Goal: Transaction & Acquisition: Purchase product/service

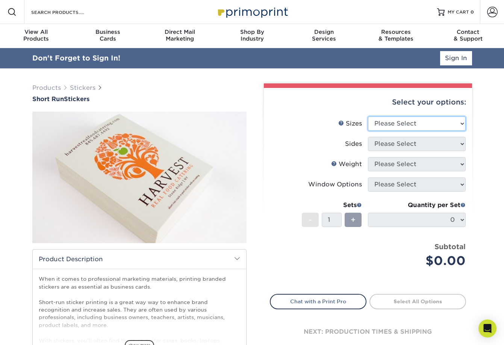
click at [404, 124] on select "Please Select 1.5" x 3.5" 1.75" x 3.5" 2" x 2" 2" x 3" 2" x 3.5" 2" x 4" 2" x 8…" at bounding box center [417, 124] width 98 height 14
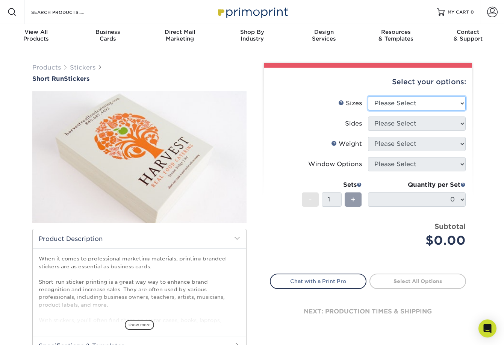
select select "3.00x4.00"
click at [368, 96] on select "Please Select 1.5" x 3.5" 1.75" x 3.5" 2" x 2" 2" x 3" 2" x 3.5" 2" x 4" 2" x 8…" at bounding box center [417, 103] width 98 height 14
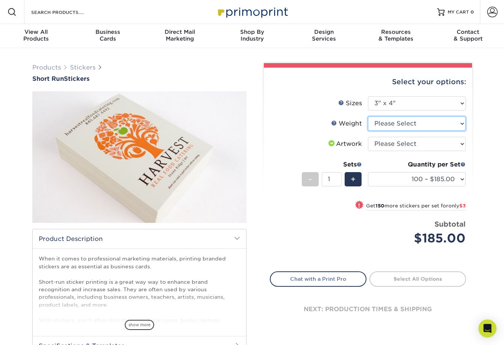
click at [398, 125] on select "Please Select Crack and Peel" at bounding box center [417, 124] width 98 height 14
select select "Crack and Peel"
click at [368, 117] on select "Please Select Crack and Peel" at bounding box center [417, 124] width 98 height 14
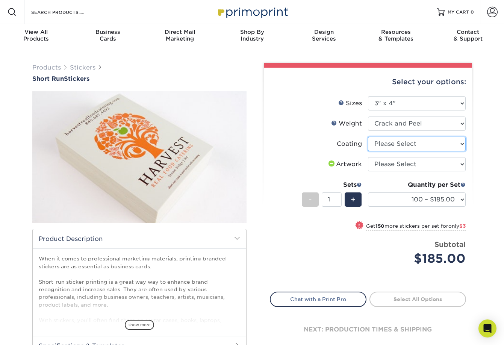
click at [399, 144] on select at bounding box center [417, 144] width 98 height 14
select select "3e7618de-abca-4bda-9f97-8b9129e913d8"
click at [368, 137] on select at bounding box center [417, 144] width 98 height 14
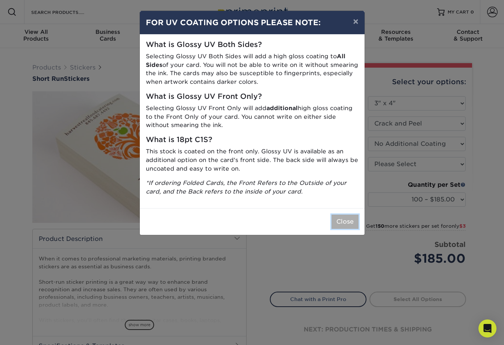
click at [349, 221] on button "Close" at bounding box center [345, 222] width 27 height 14
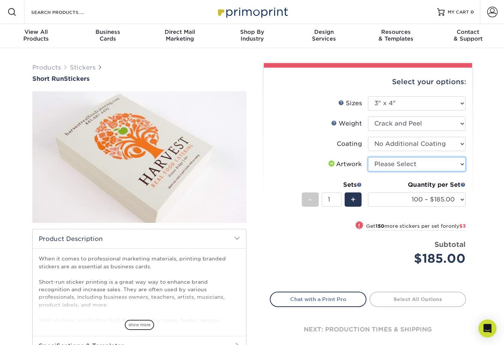
click at [398, 163] on select "Please Select I will upload files I need a design - $50" at bounding box center [417, 164] width 98 height 14
select select "upload"
click at [368, 157] on select "Please Select I will upload files I need a design - $50" at bounding box center [417, 164] width 98 height 14
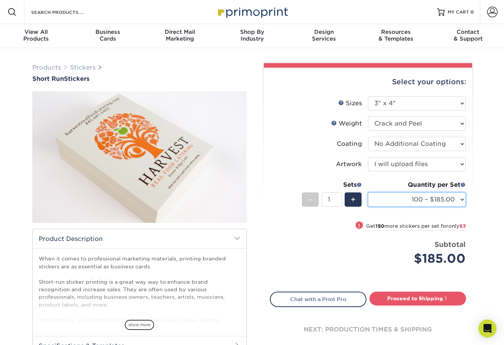
click at [406, 200] on select "100 – $185.00 250 – $188.00 500 – $191.00" at bounding box center [417, 200] width 98 height 14
click at [312, 161] on label "Artwork" at bounding box center [319, 164] width 98 height 14
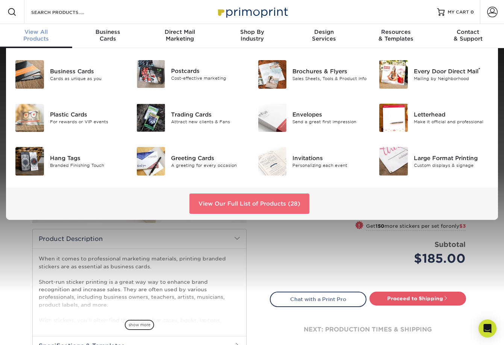
drag, startPoint x: 269, startPoint y: 205, endPoint x: 279, endPoint y: 205, distance: 9.8
click at [269, 205] on link "View Our Full List of Products (28)" at bounding box center [250, 204] width 120 height 20
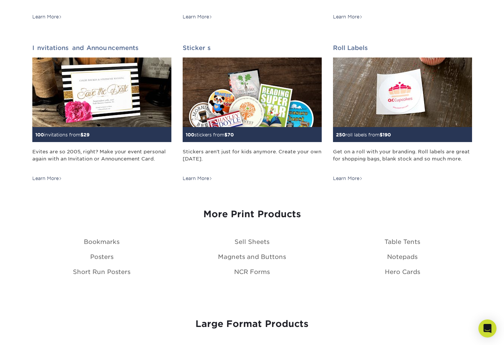
scroll to position [722, 0]
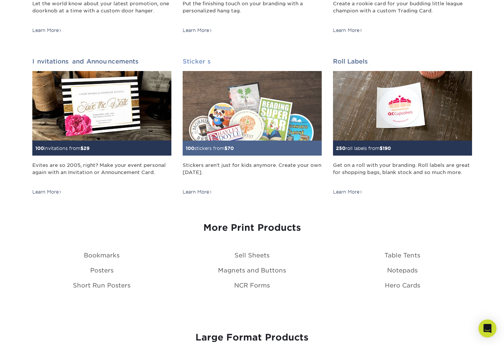
click at [231, 151] on div "100 stickers from $ 70" at bounding box center [252, 148] width 139 height 15
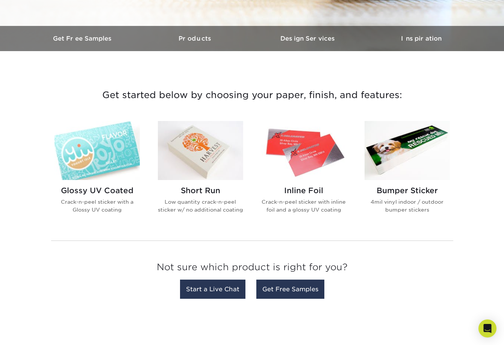
scroll to position [211, 0]
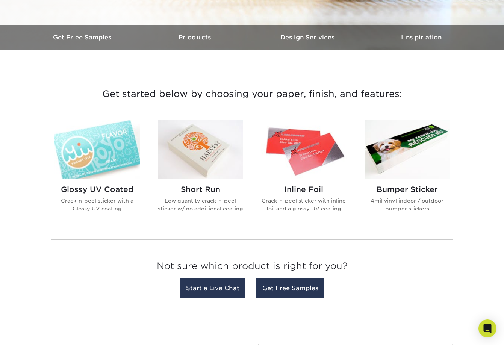
click at [52, 271] on h3 "Not sure which product is right for you?" at bounding box center [252, 268] width 402 height 26
click at [61, 267] on h3 "Not sure which product is right for you?" at bounding box center [252, 268] width 402 height 26
